Goal: Transaction & Acquisition: Purchase product/service

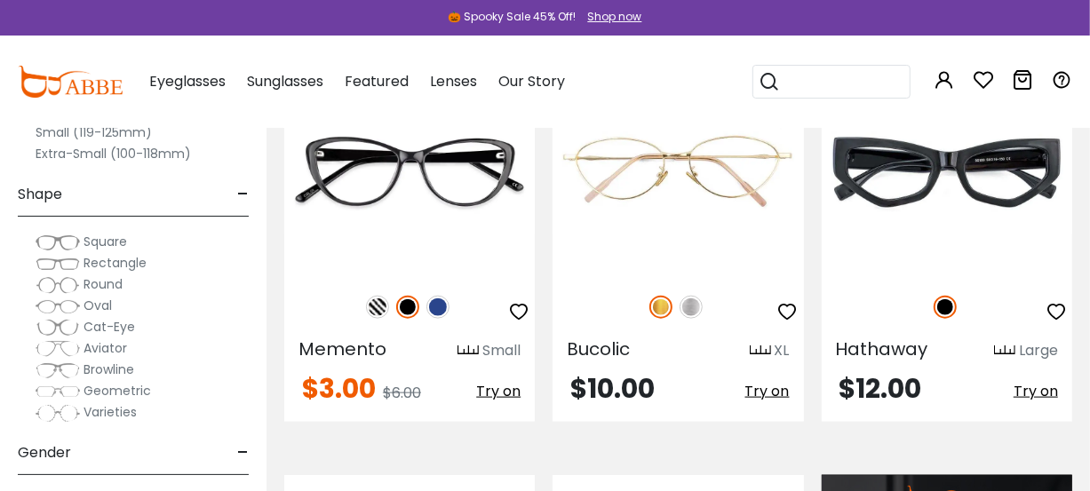
scroll to position [1262, 0]
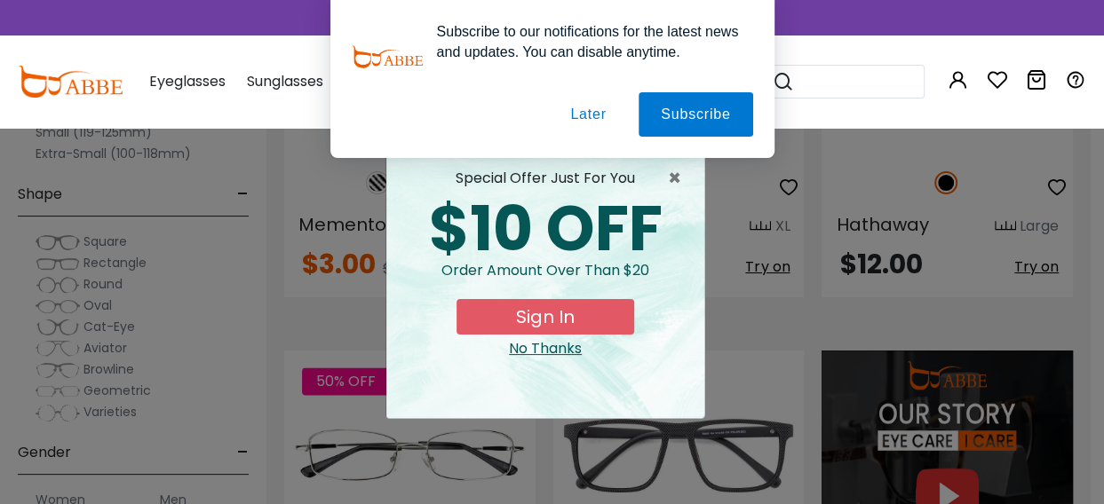
click at [583, 111] on button "Later" at bounding box center [588, 114] width 80 height 44
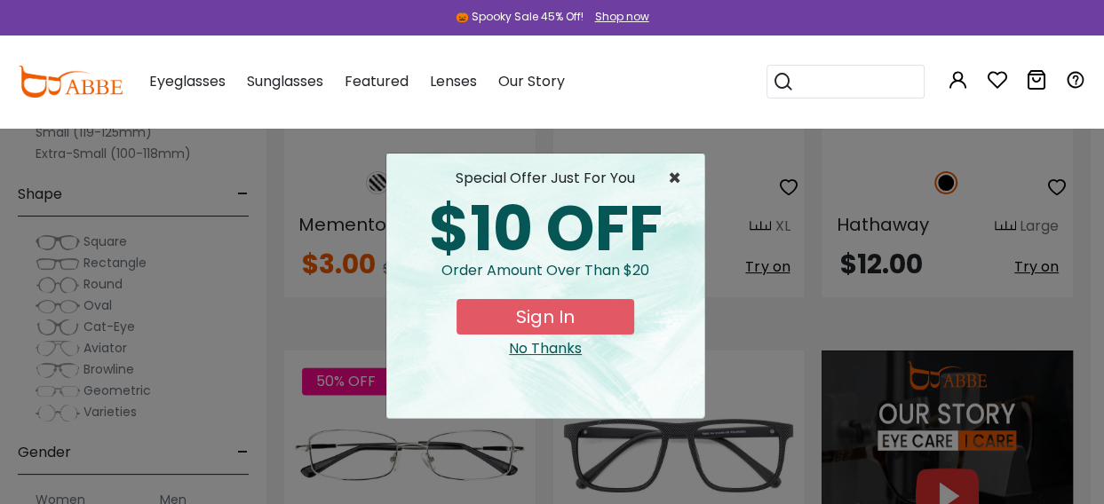
click at [670, 179] on span "×" at bounding box center [679, 178] width 22 height 21
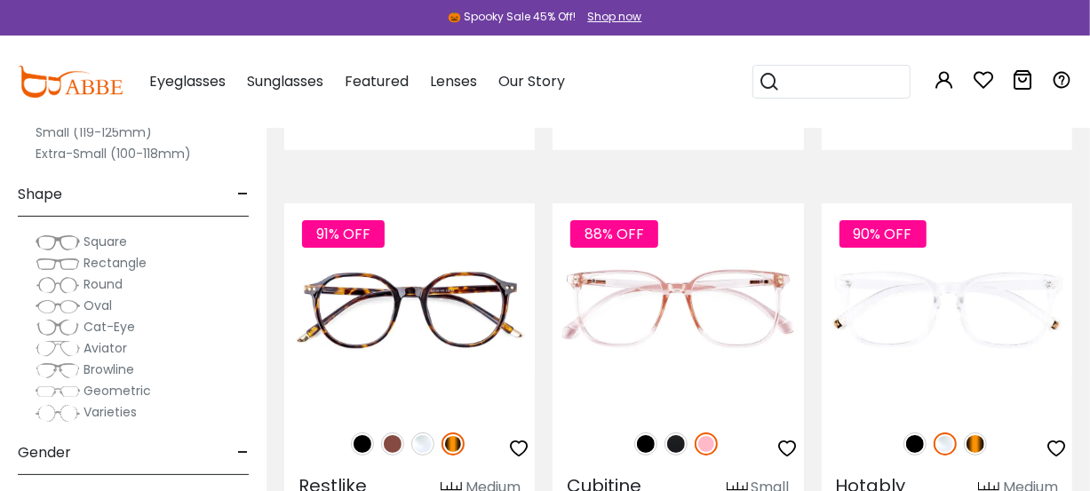
scroll to position [8313, 0]
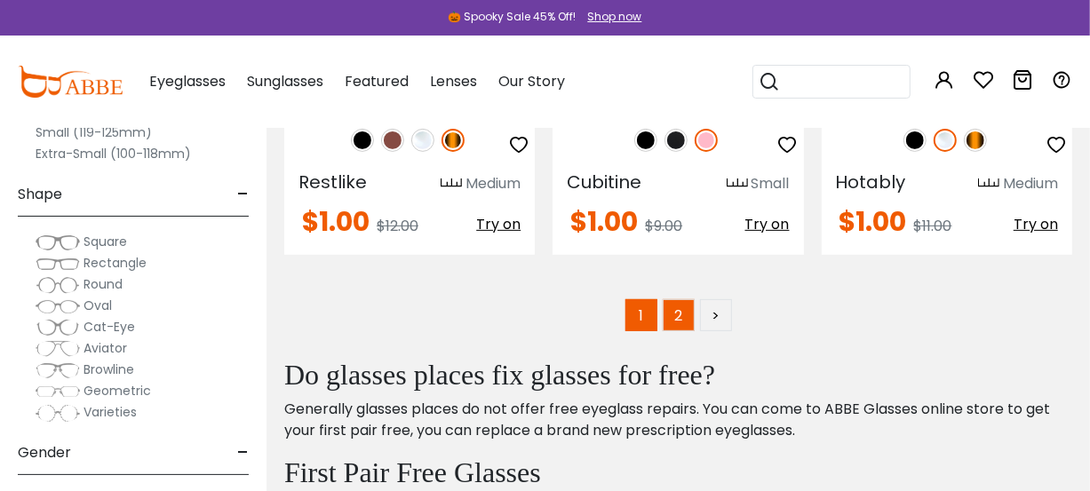
click at [673, 299] on link "2" at bounding box center [679, 315] width 32 height 32
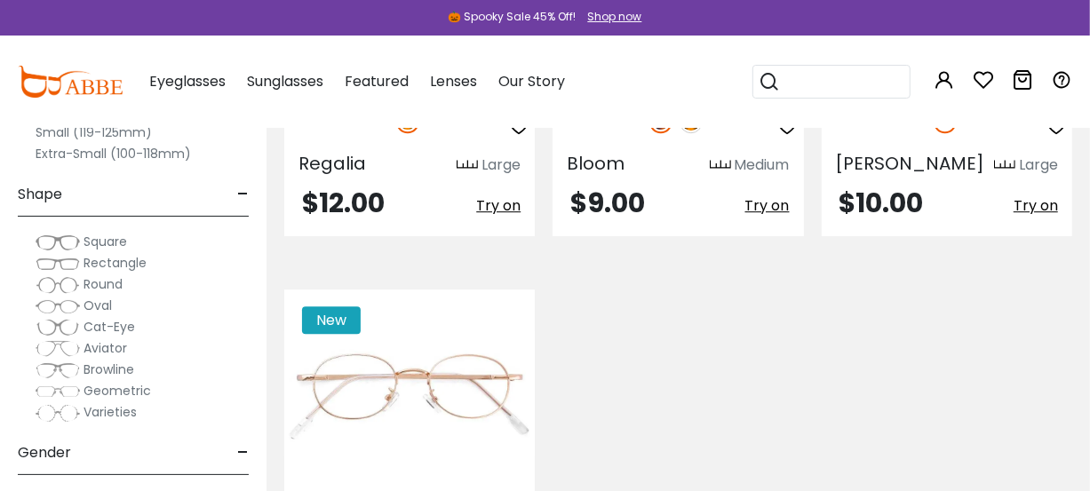
scroll to position [6375, 0]
